Goal: Communication & Community: Answer question/provide support

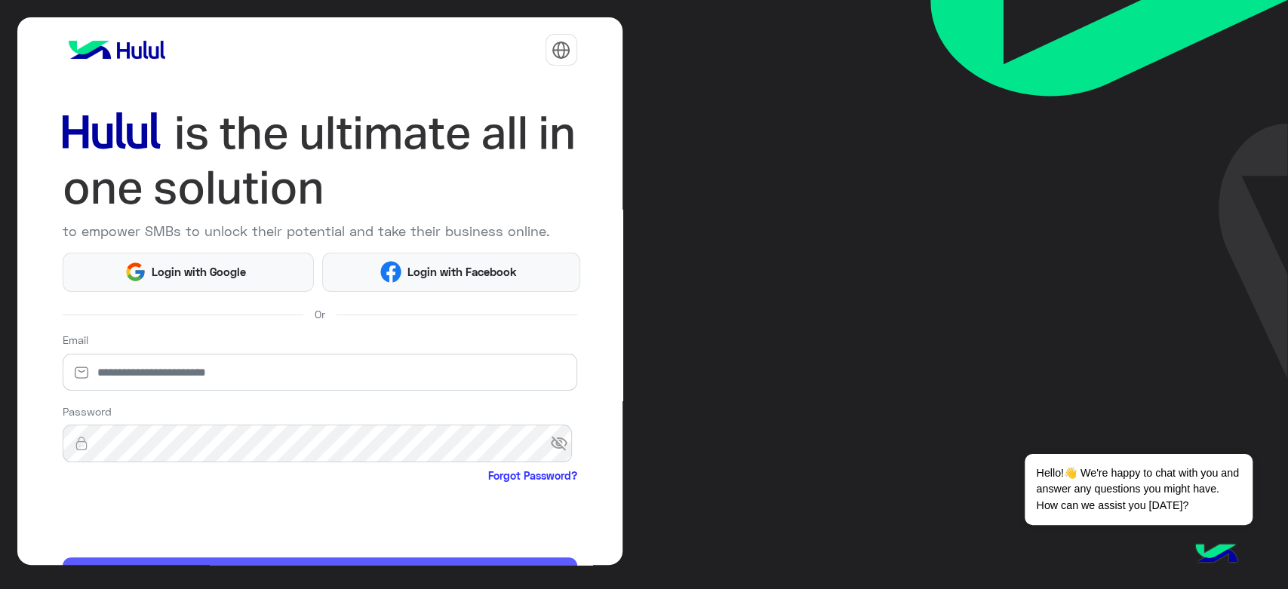
scroll to position [87, 0]
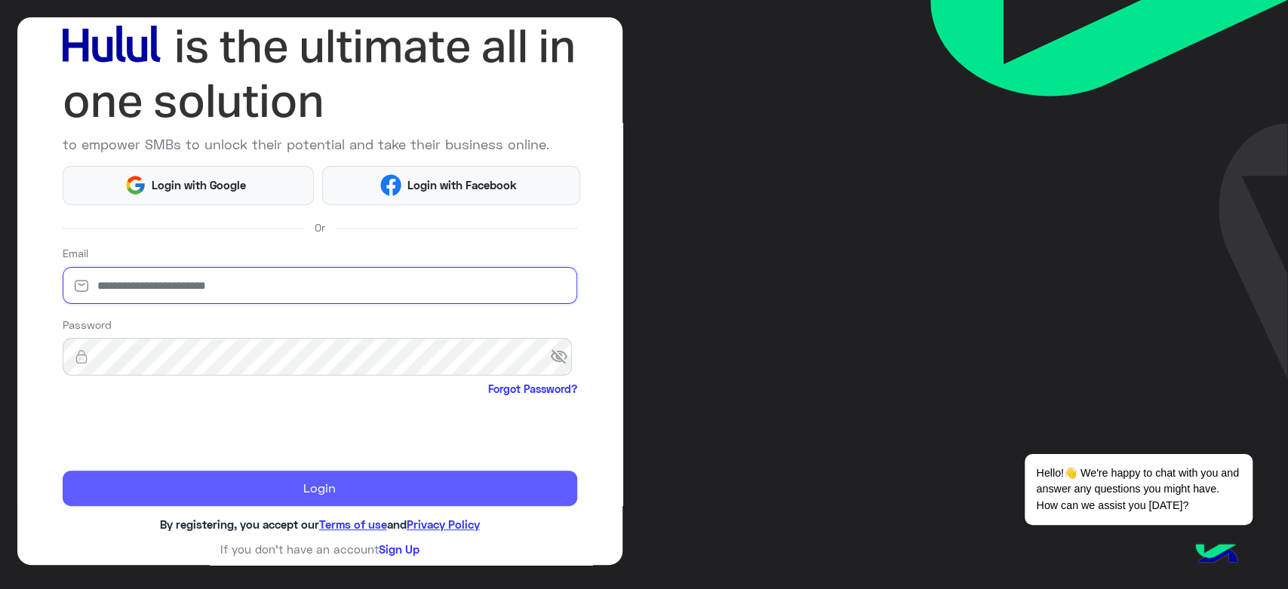
type input "**********"
click at [248, 487] on button "Login" at bounding box center [320, 489] width 515 height 36
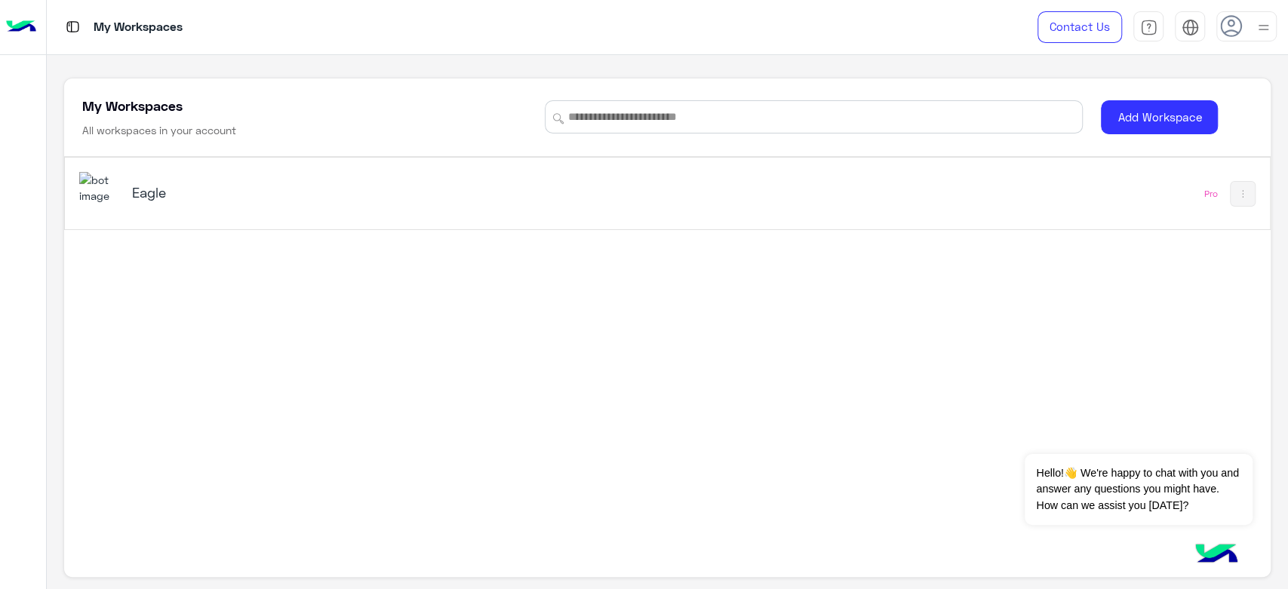
click at [148, 188] on h5 "Eagle" at bounding box center [343, 192] width 423 height 18
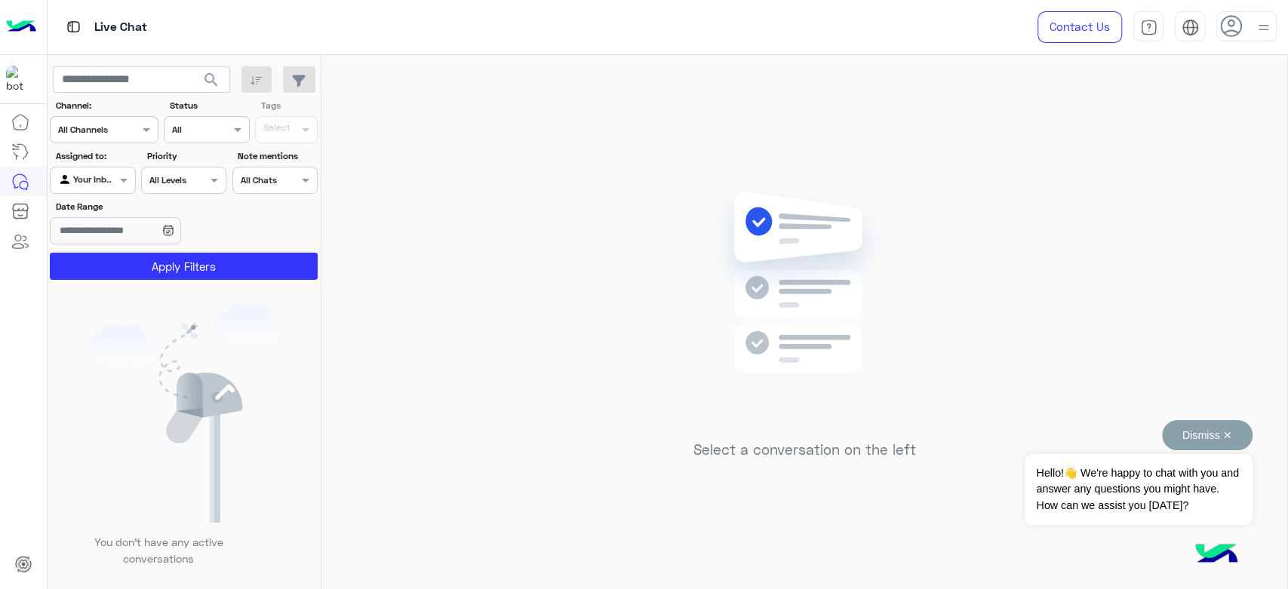
click at [1223, 440] on button "Dismiss ✕" at bounding box center [1207, 435] width 91 height 30
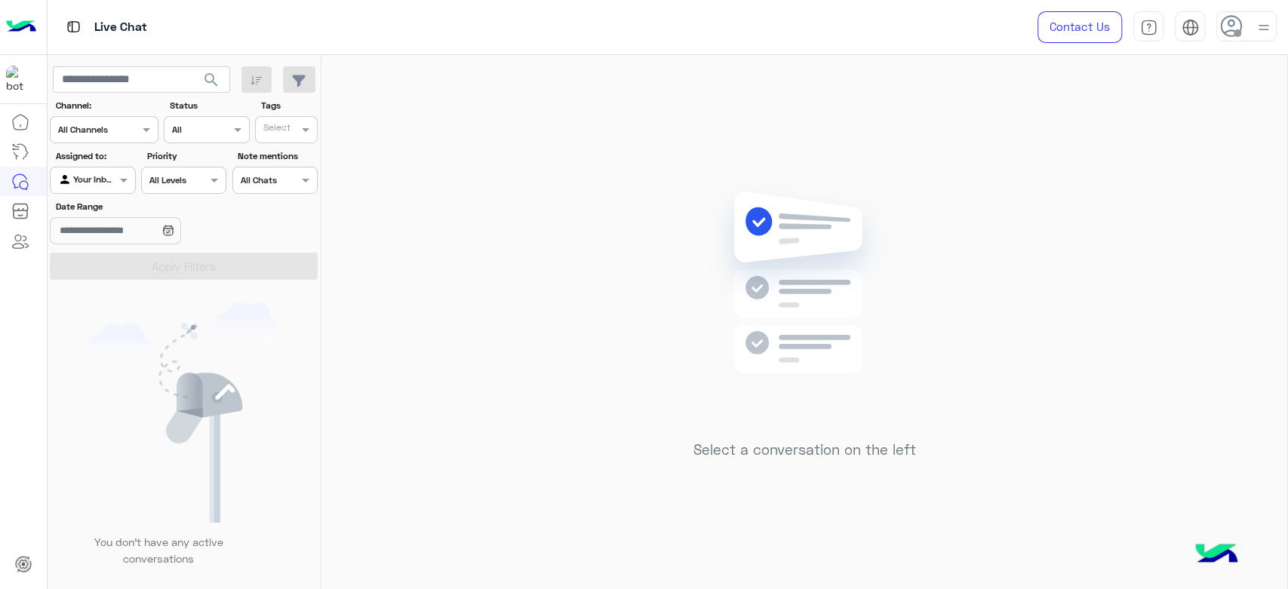
click at [1258, 29] on img at bounding box center [1263, 27] width 19 height 19
click at [1156, 118] on label "Online" at bounding box center [1182, 115] width 164 height 27
click at [634, 173] on div "Select a conversation on the left" at bounding box center [804, 325] width 966 height 540
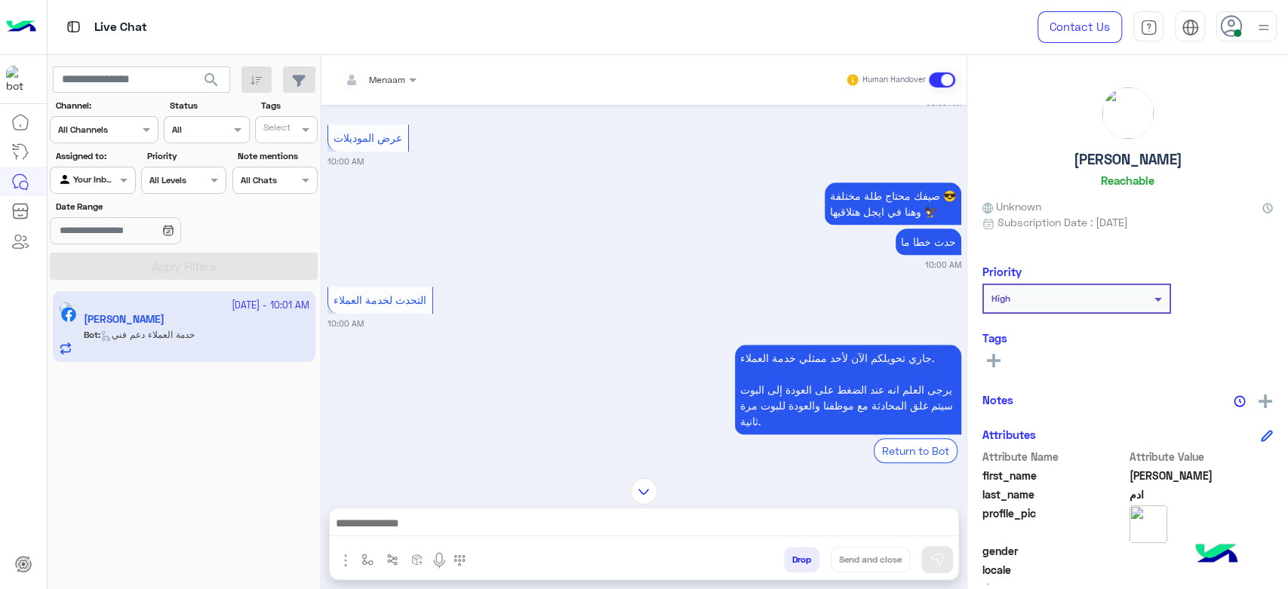
scroll to position [1432, 0]
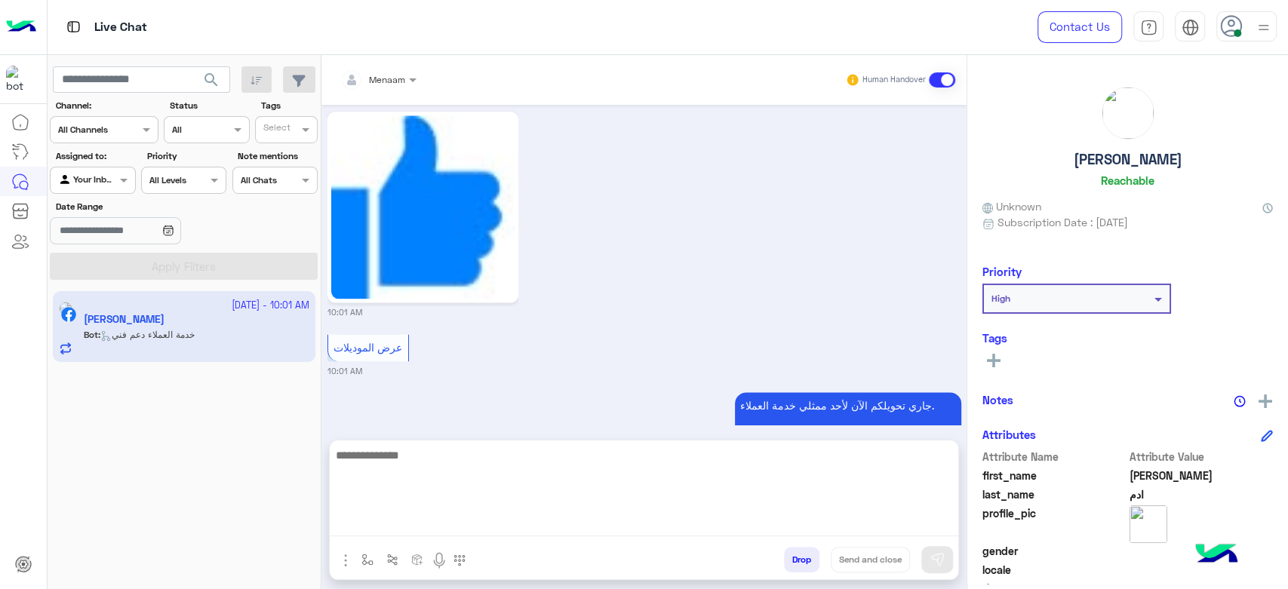
click at [405, 515] on textarea at bounding box center [644, 491] width 628 height 91
type textarea "**********"
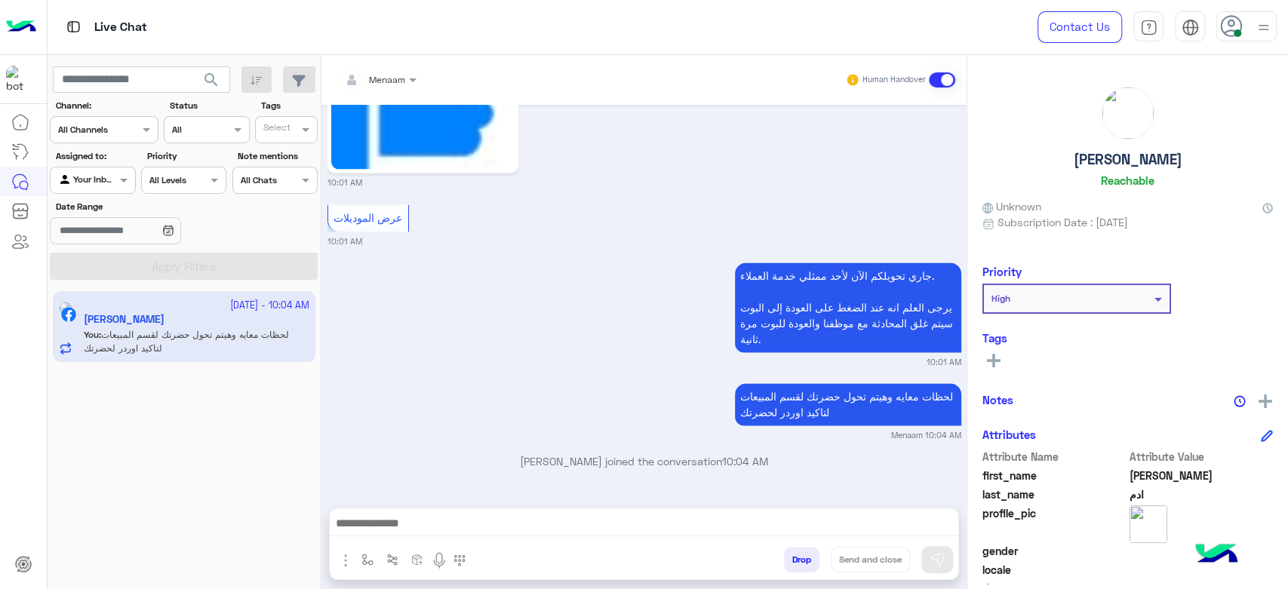
click at [1120, 161] on h5 "عمرو ادم" at bounding box center [1128, 159] width 109 height 17
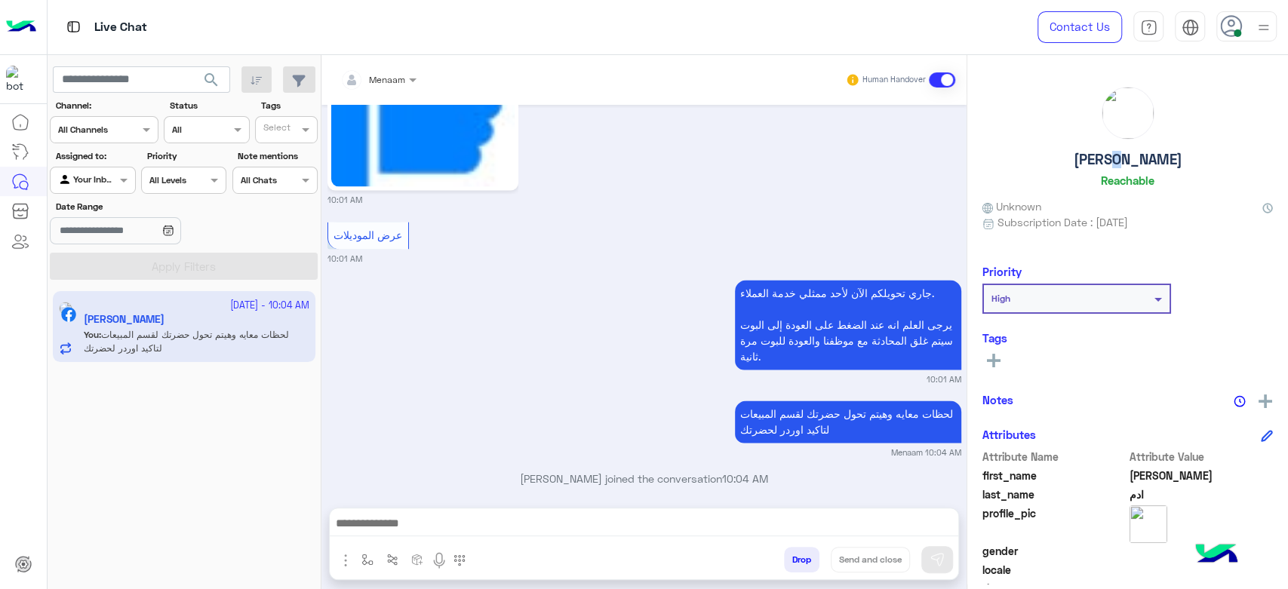
click at [1120, 161] on h5 "عمرو ادم" at bounding box center [1128, 159] width 109 height 17
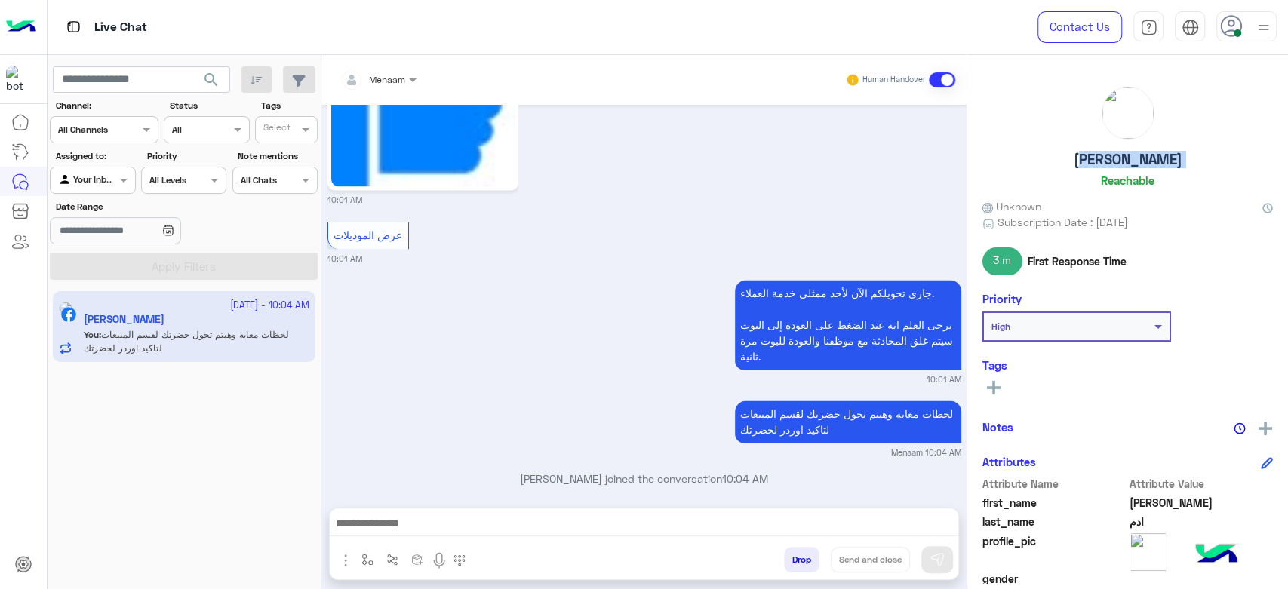
copy h5 "عمرو ادم"
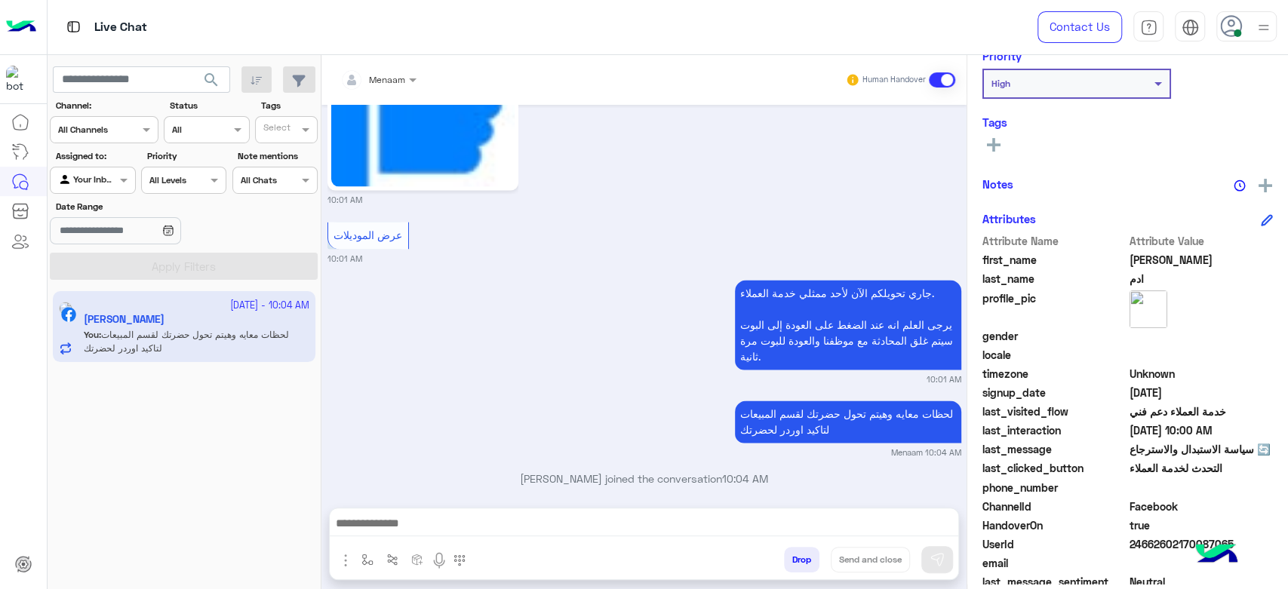
scroll to position [285, 0]
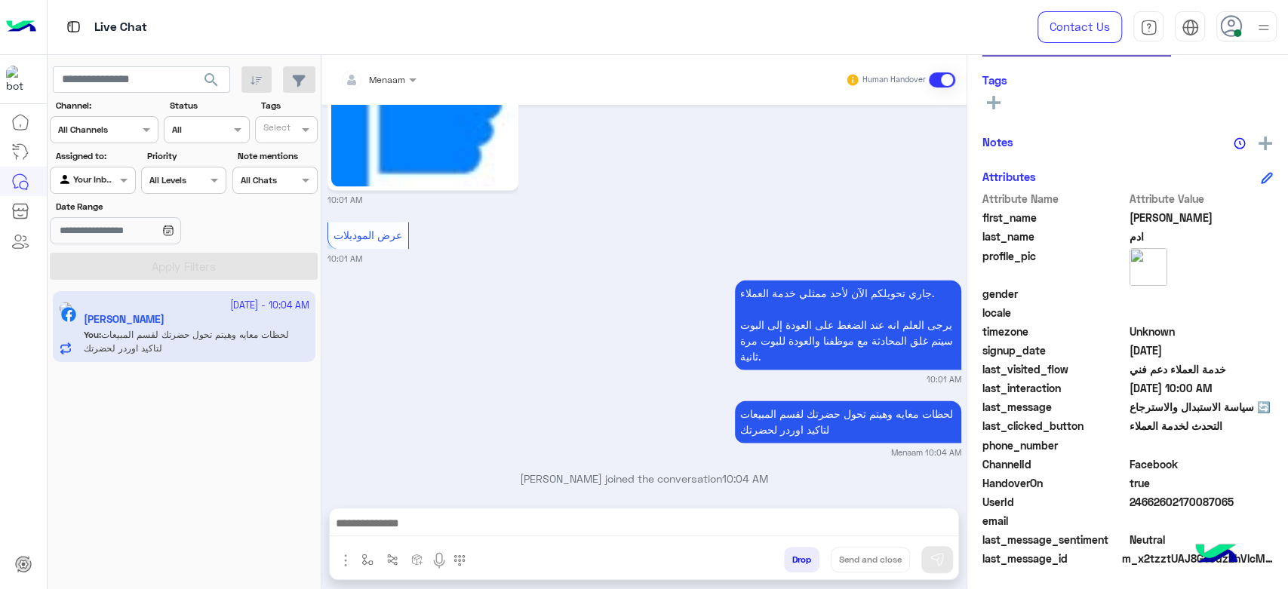
click at [1135, 496] on span "24662602170087065" at bounding box center [1201, 502] width 144 height 16
copy span "24662602170087065"
click at [406, 72] on span at bounding box center [414, 80] width 19 height 16
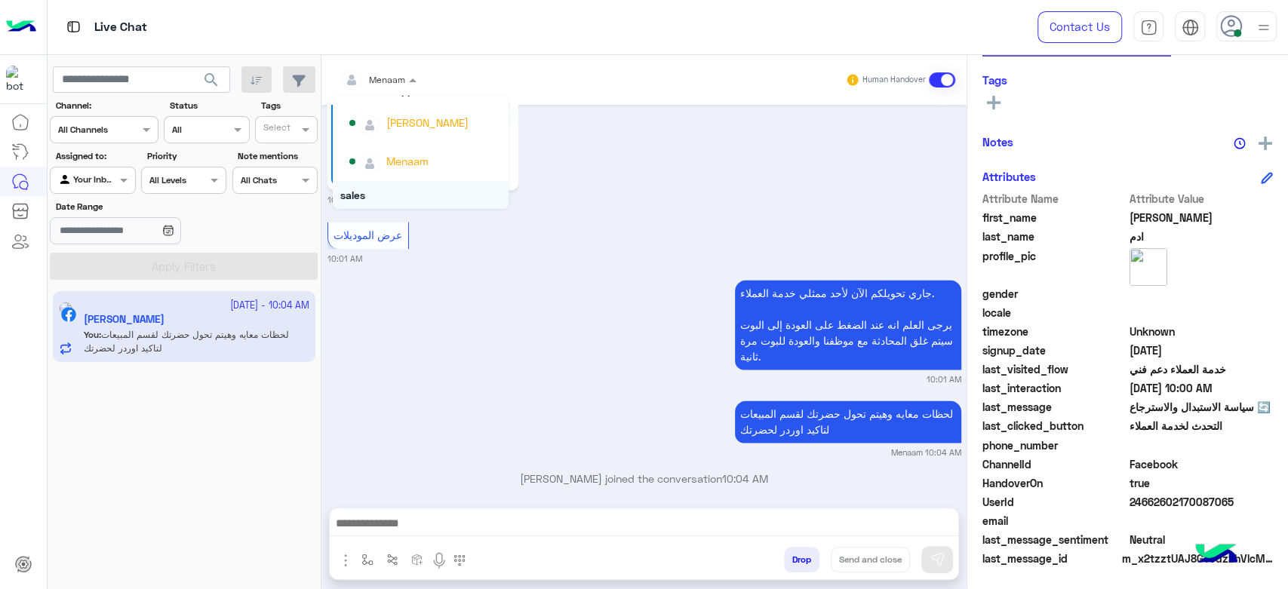
scroll to position [97, 0]
click at [426, 183] on div "Ahmed Ramadan" at bounding box center [443, 189] width 115 height 16
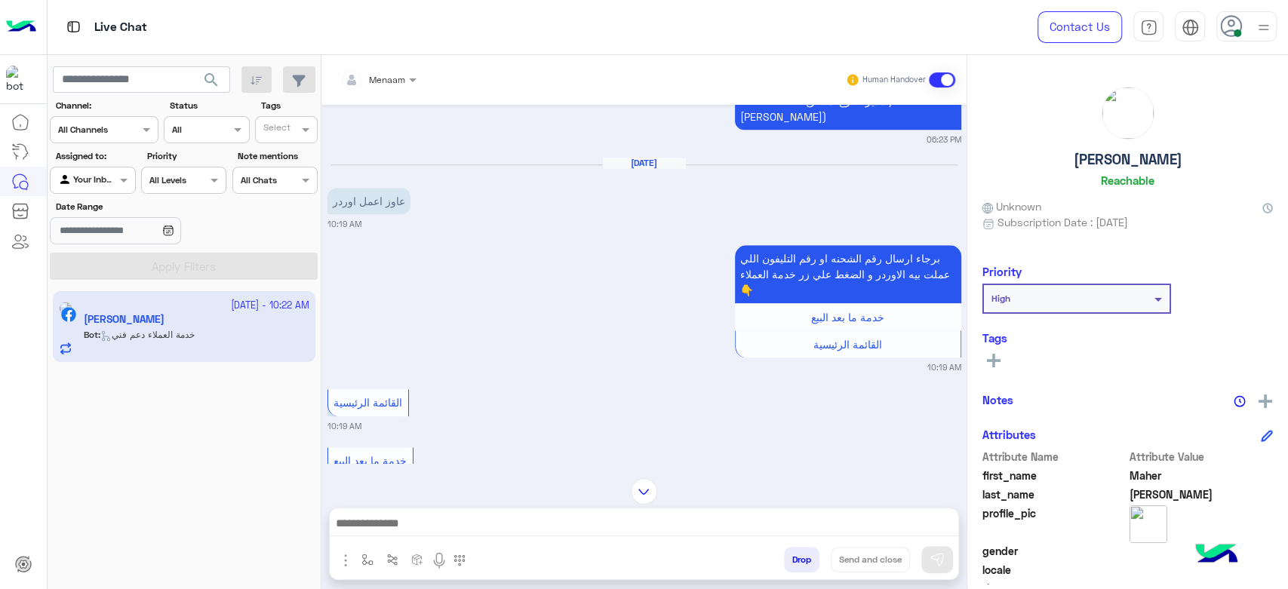
scroll to position [1147, 0]
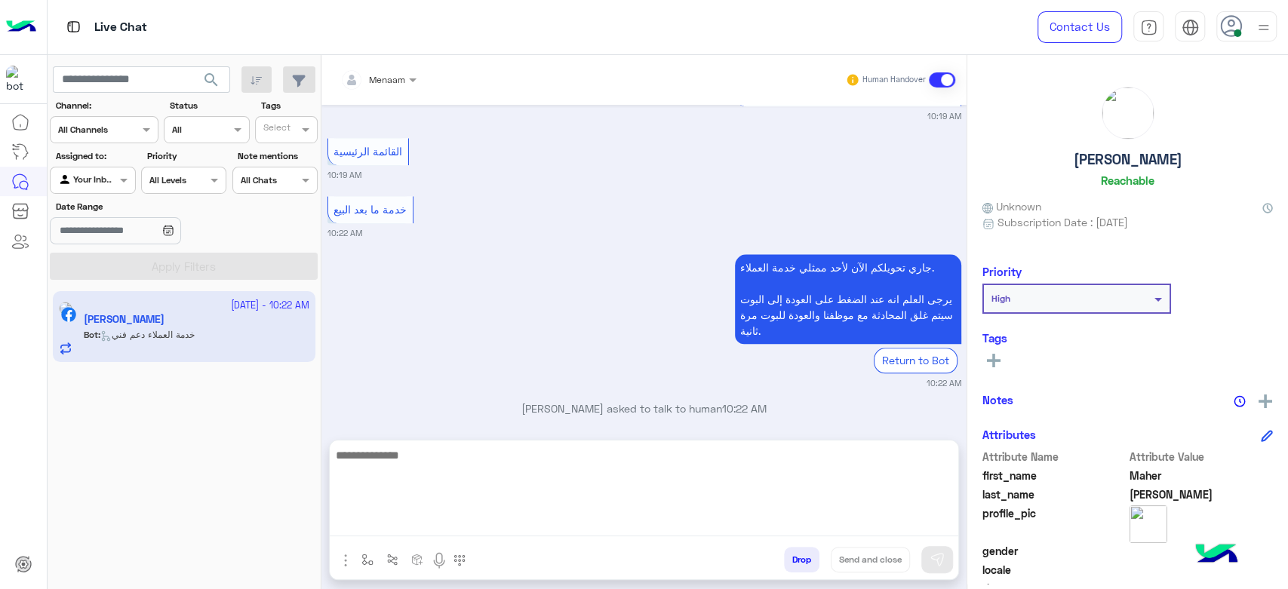
click at [563, 524] on textarea at bounding box center [644, 491] width 628 height 91
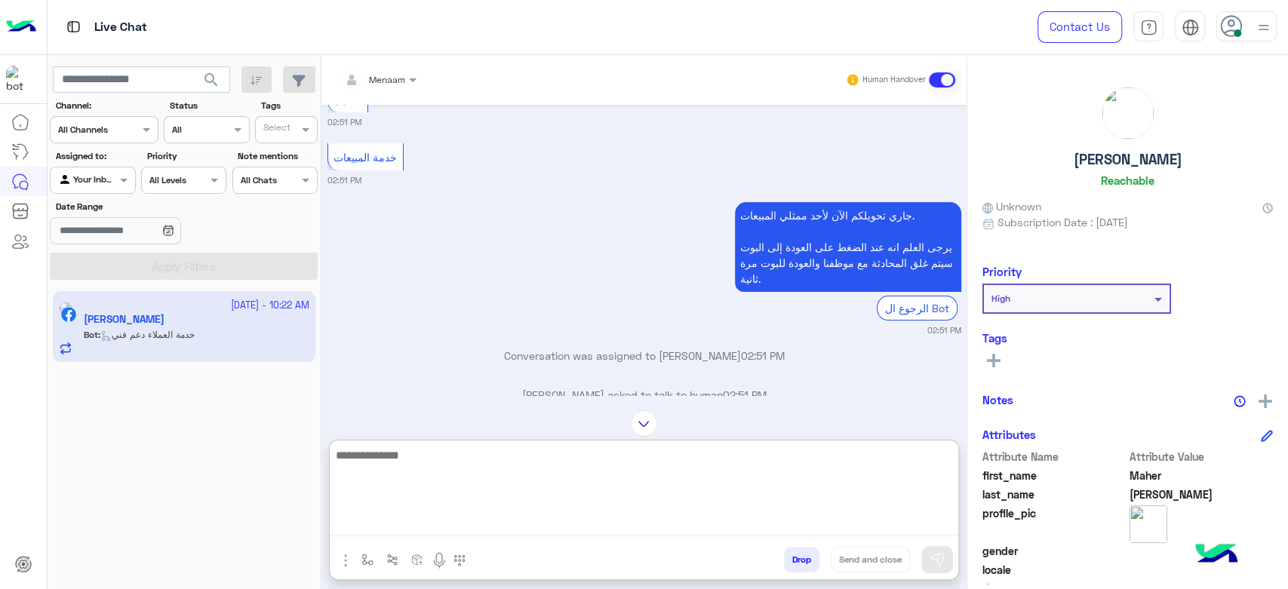
scroll to position [477, 0]
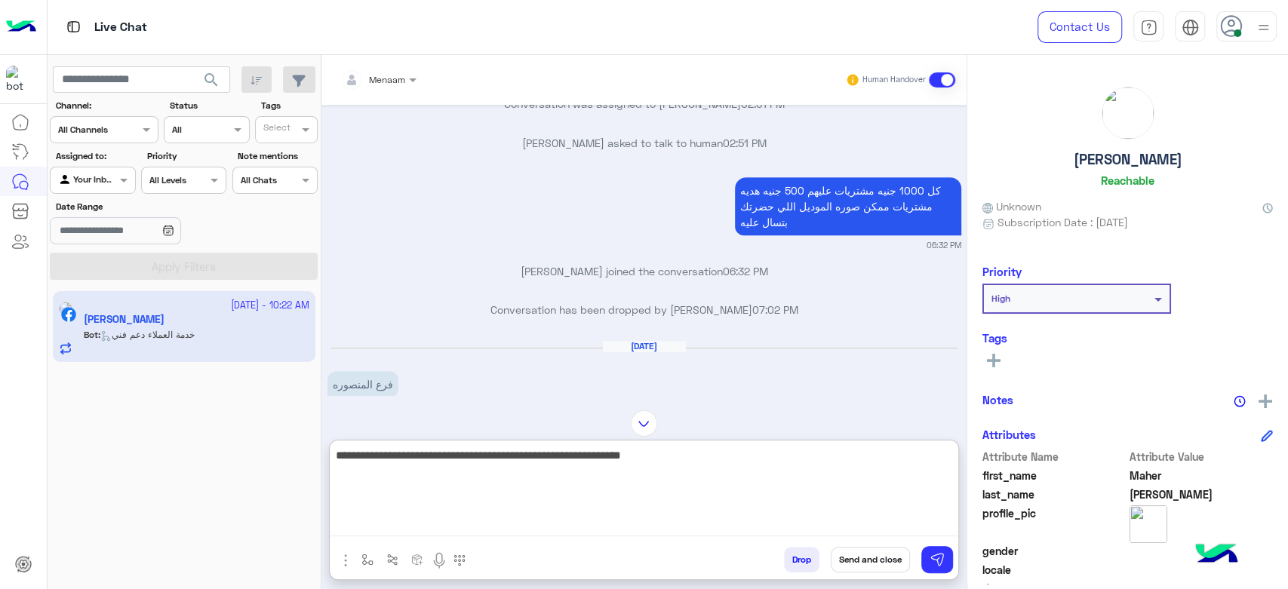
type textarea "**********"
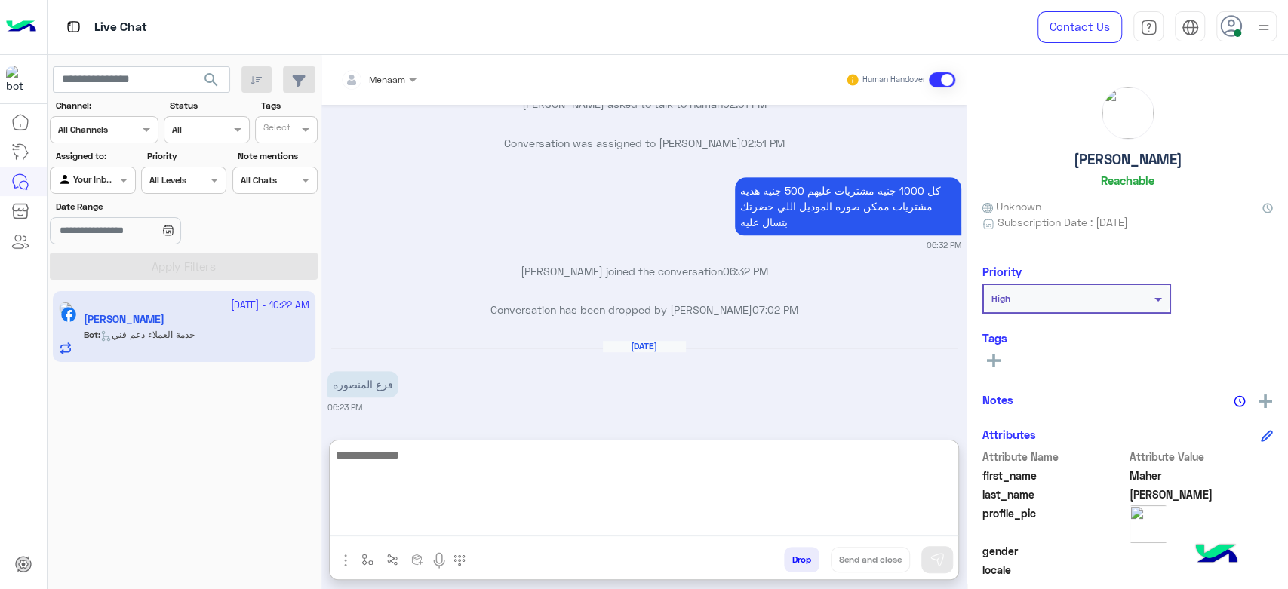
scroll to position [1289, 0]
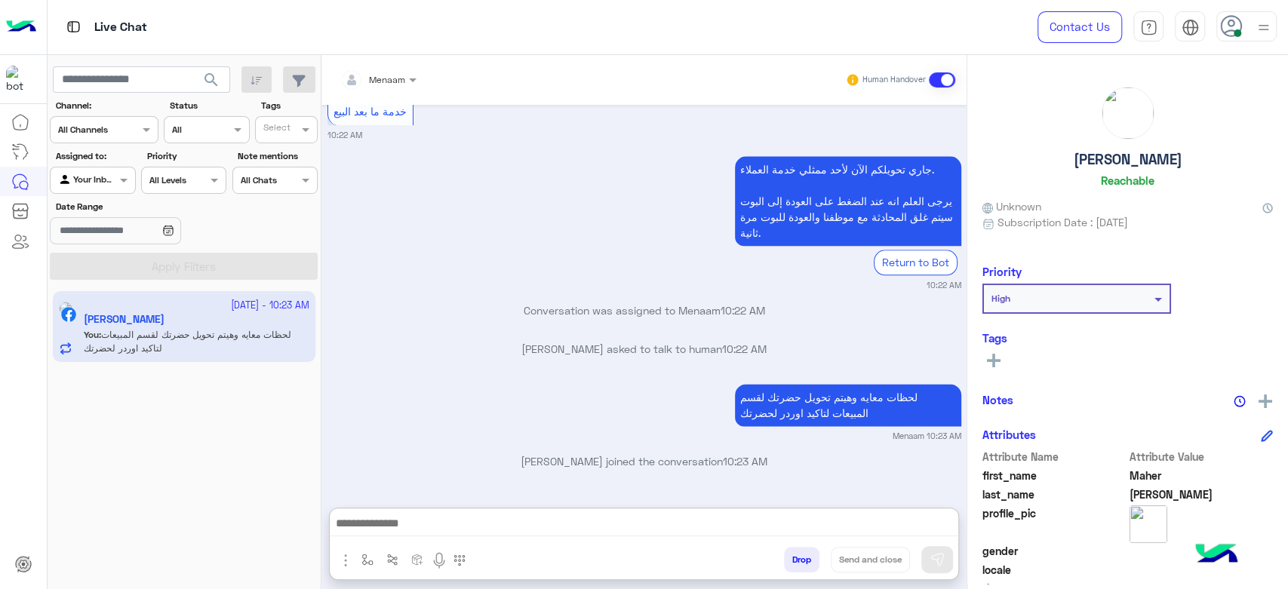
click at [1160, 148] on div "Maher Mohamed Reachable" at bounding box center [1127, 140] width 290 height 106
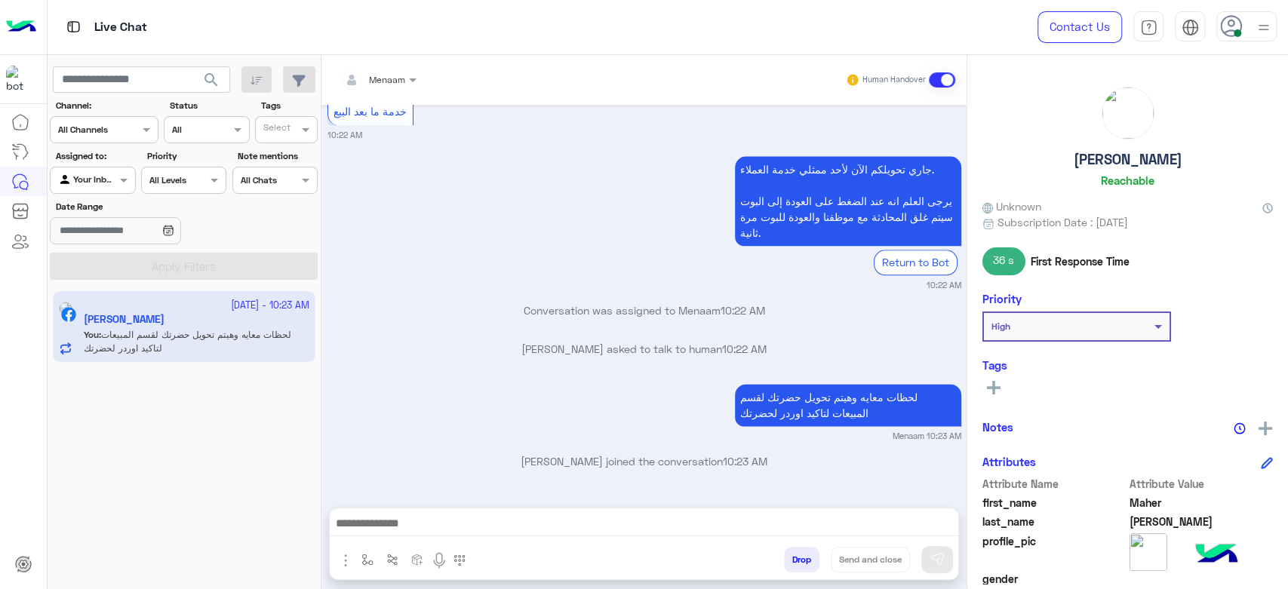
scroll to position [1259, 0]
click at [1160, 148] on div "Maher Mohamed Reachable" at bounding box center [1127, 140] width 290 height 106
click at [1163, 152] on h5 "Maher Mohamed" at bounding box center [1128, 159] width 109 height 17
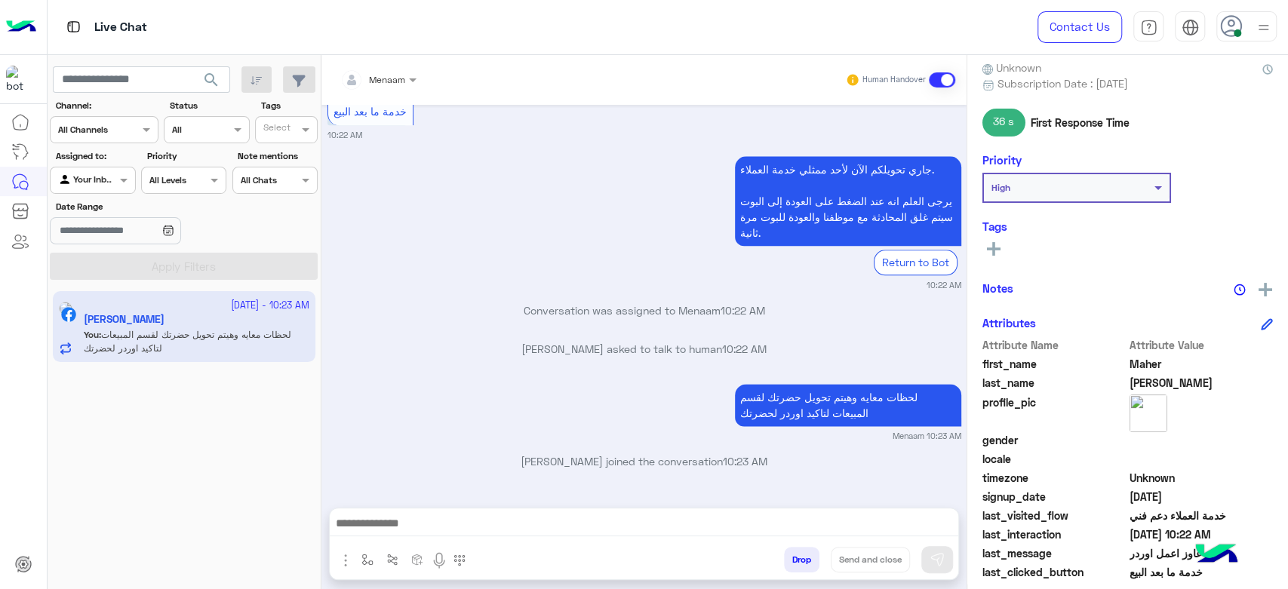
scroll to position [285, 0]
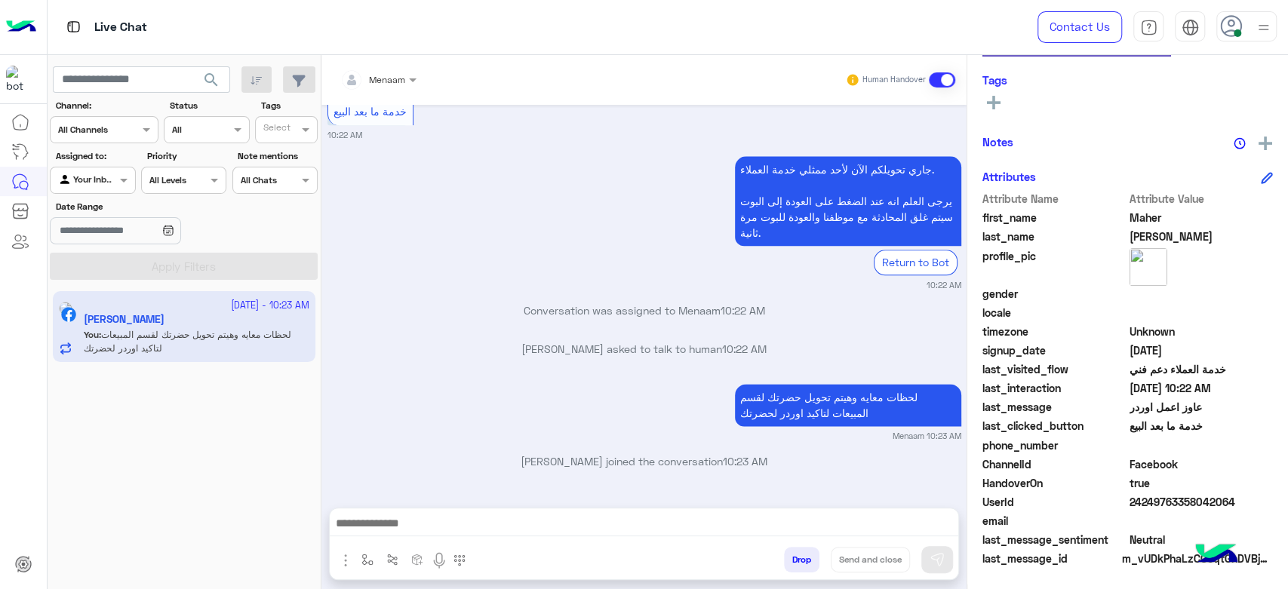
click at [1168, 507] on span "24249763358042064" at bounding box center [1201, 502] width 144 height 16
click at [1162, 504] on span "24249763358042064" at bounding box center [1201, 502] width 144 height 16
copy span "24249763358042064"
click at [394, 88] on div "Menaam" at bounding box center [372, 80] width 65 height 30
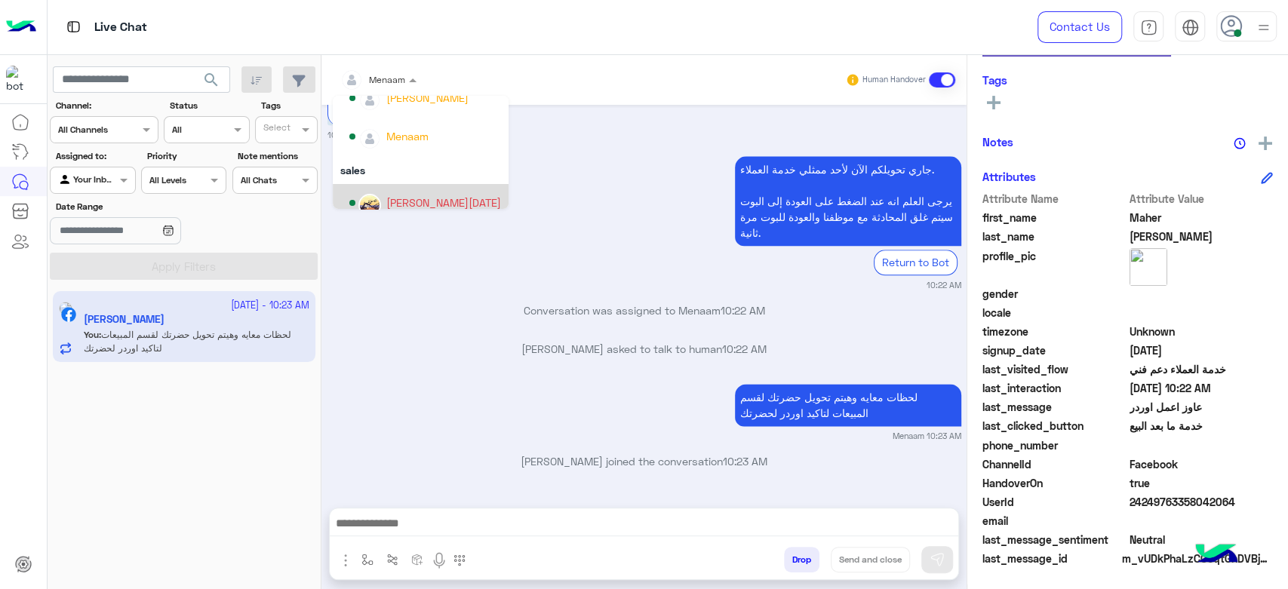
scroll to position [97, 0]
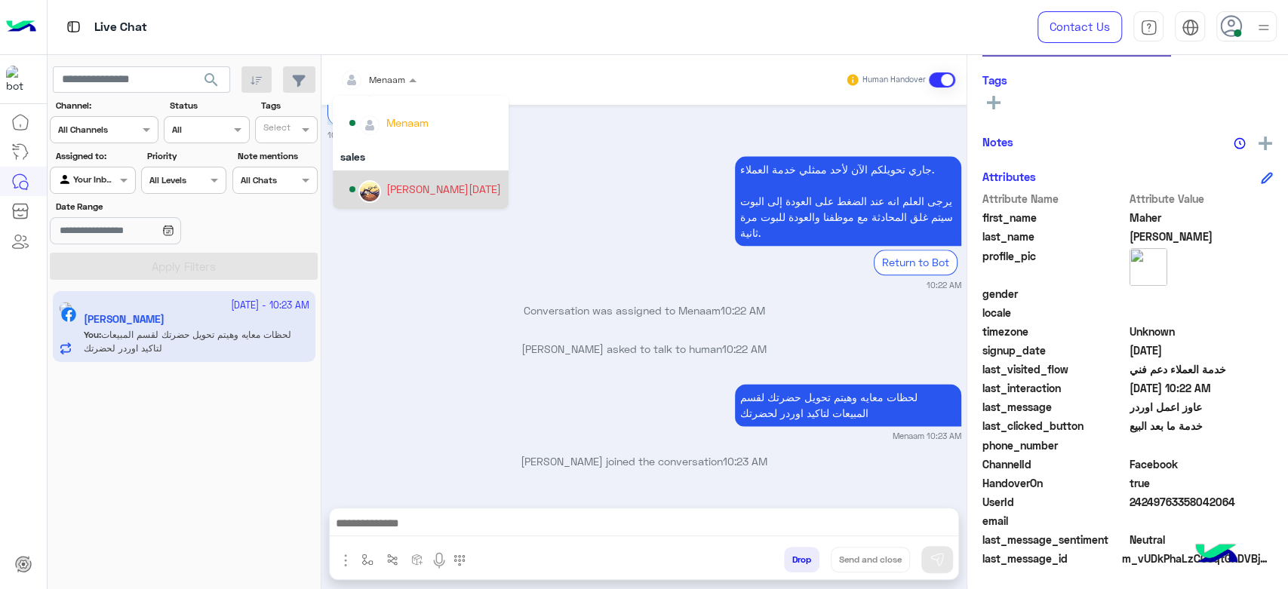
click at [447, 187] on div "Ahmed Ramadan" at bounding box center [443, 189] width 115 height 16
